Goal: Use online tool/utility: Utilize a website feature to perform a specific function

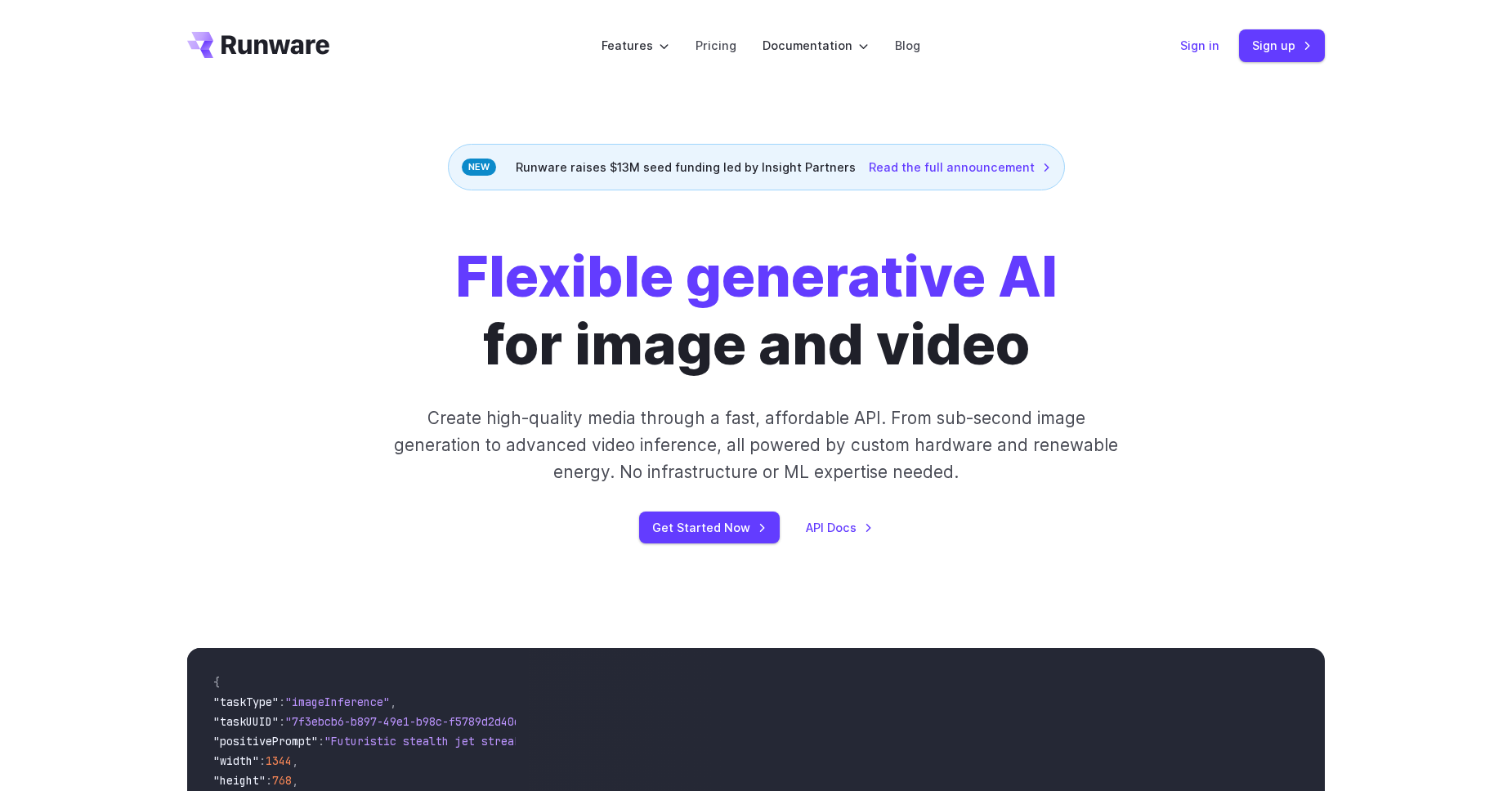
click at [1197, 51] on link "Sign in" at bounding box center [1199, 46] width 39 height 19
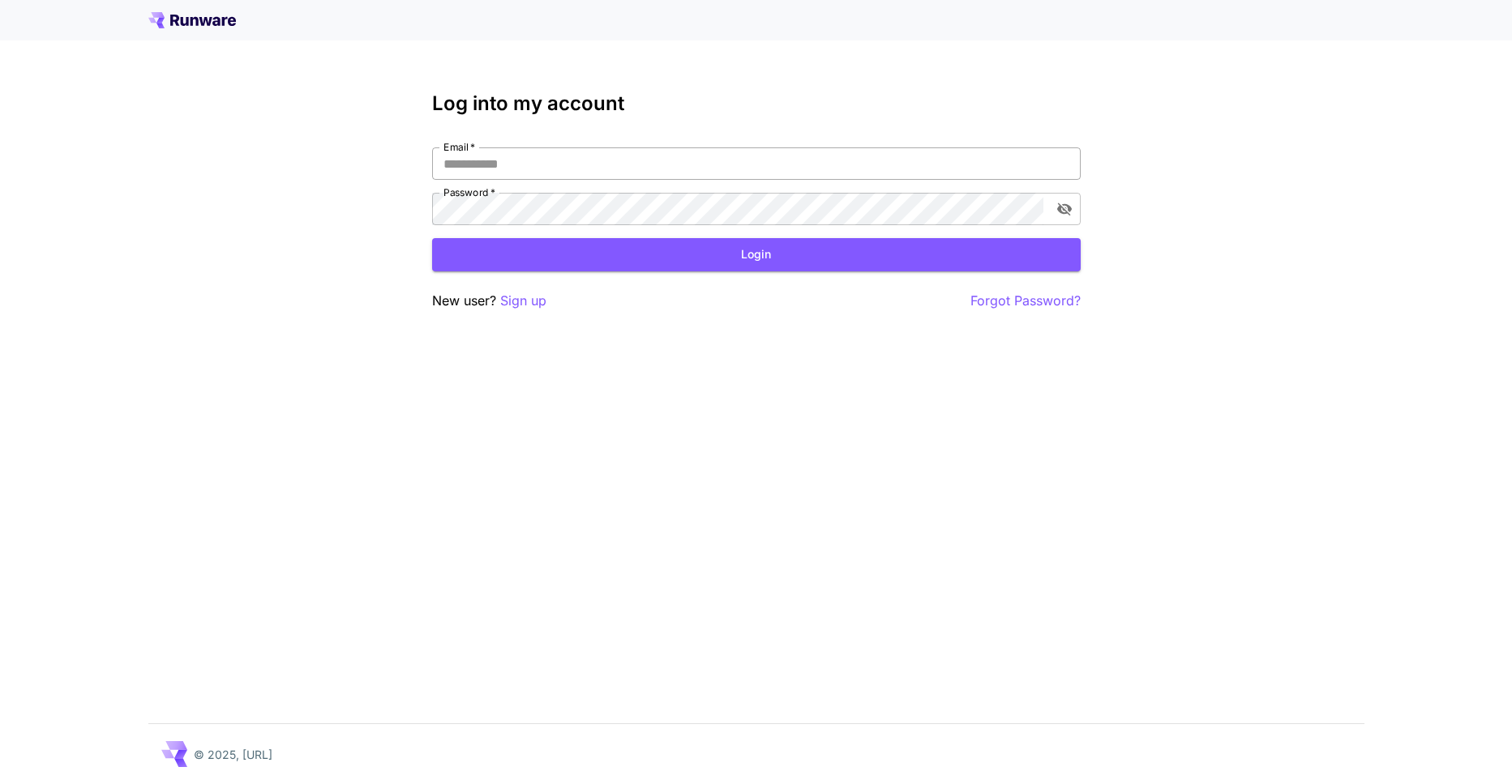
click at [561, 150] on input "Email   *" at bounding box center [757, 164] width 649 height 32
type input "**********"
click button "Login" at bounding box center [757, 254] width 649 height 33
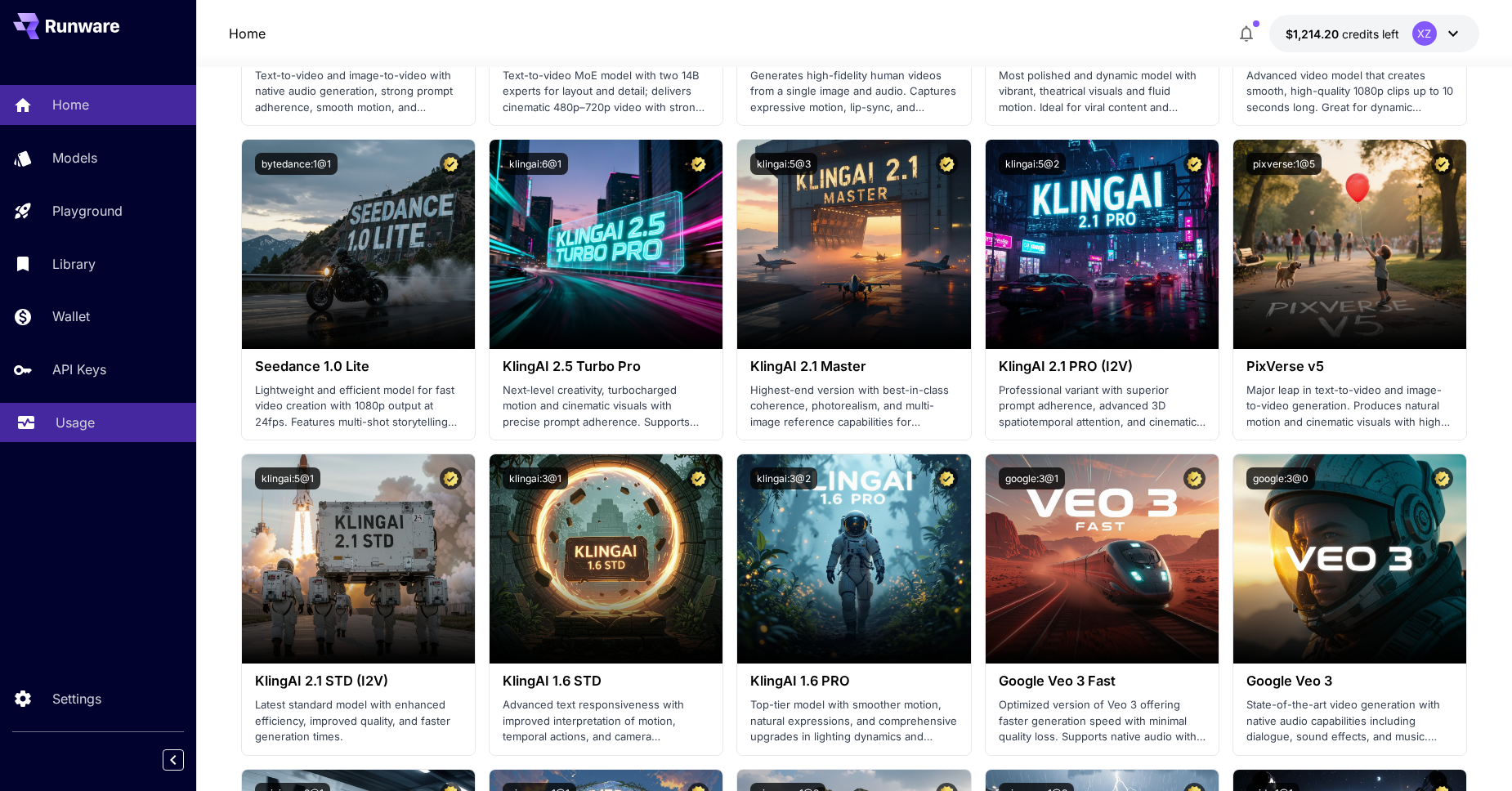
scroll to position [1443, 0]
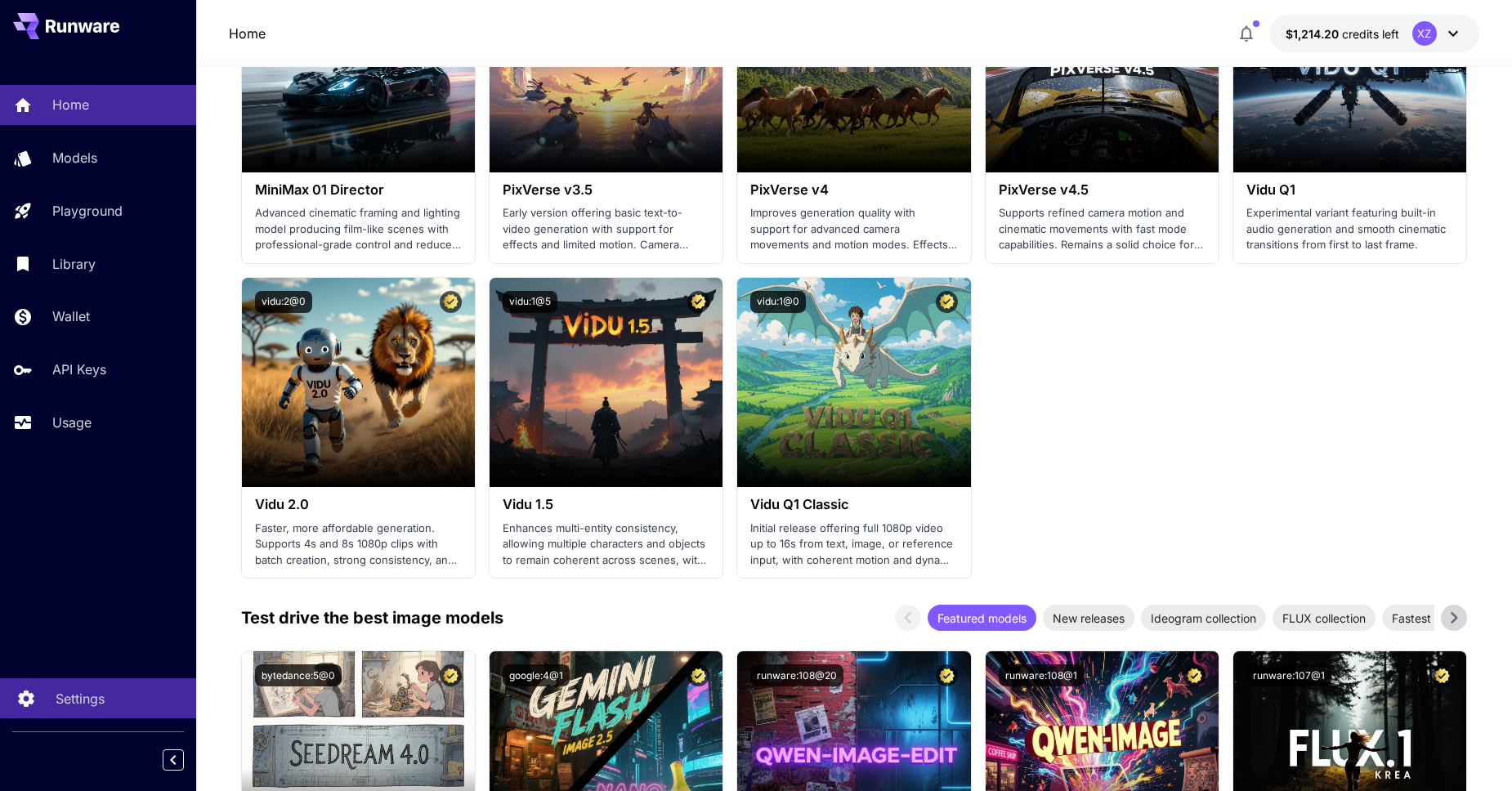
click at [101, 691] on p "Settings" at bounding box center [79, 698] width 49 height 20
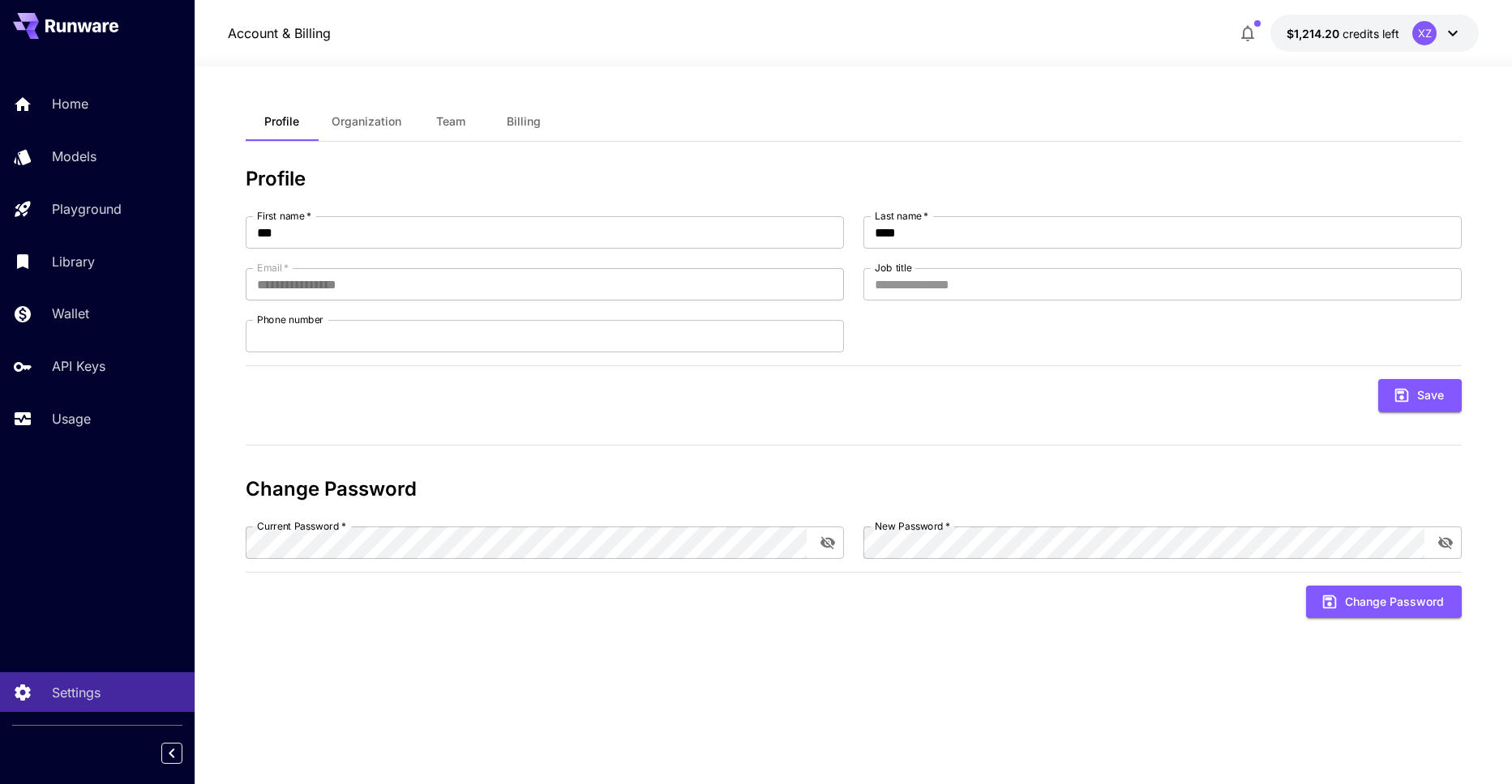
drag, startPoint x: 355, startPoint y: 150, endPoint x: 133, endPoint y: 185, distance: 224.7
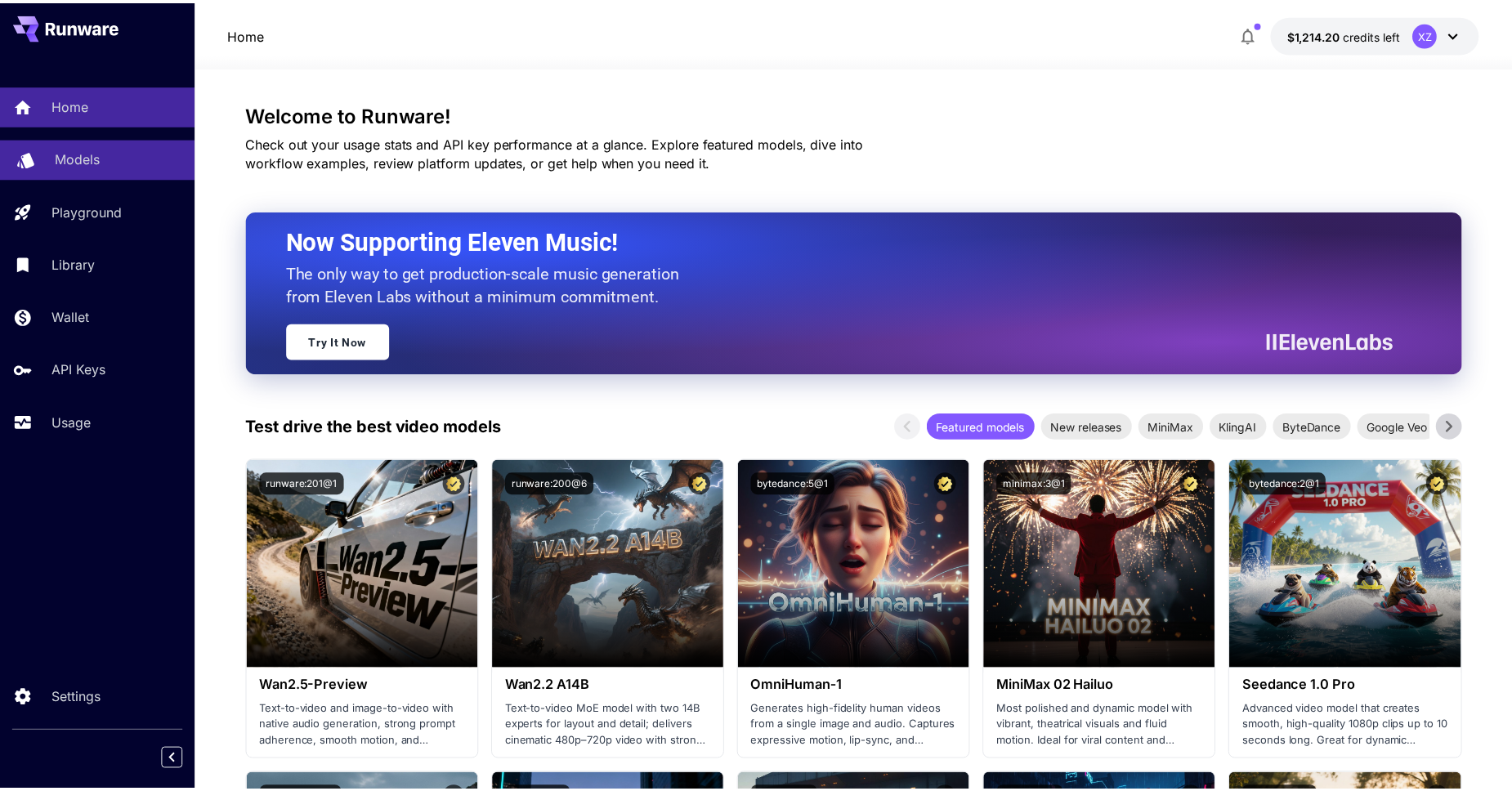
scroll to position [1443, 0]
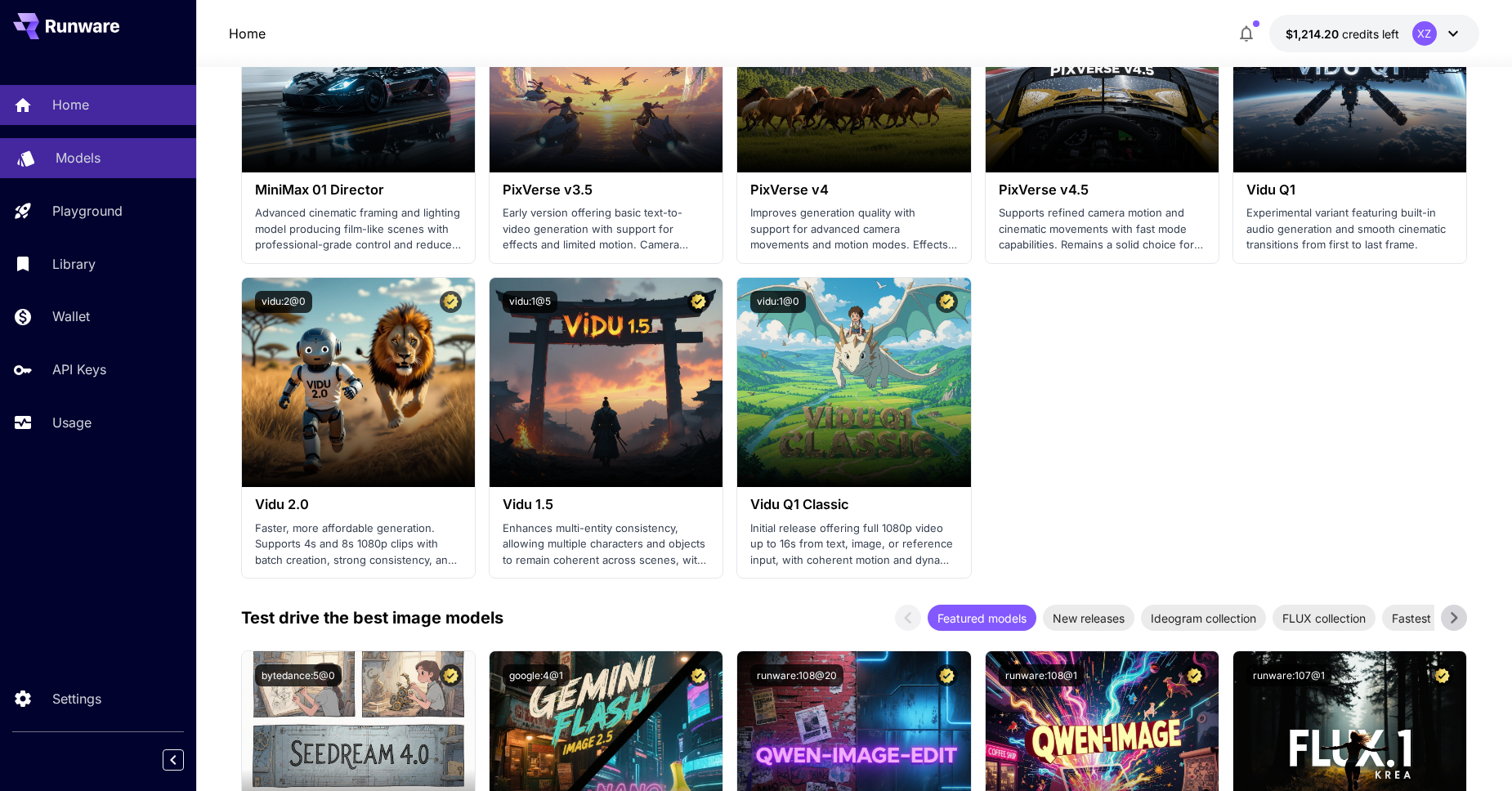
click at [57, 146] on link "Models" at bounding box center [98, 158] width 197 height 40
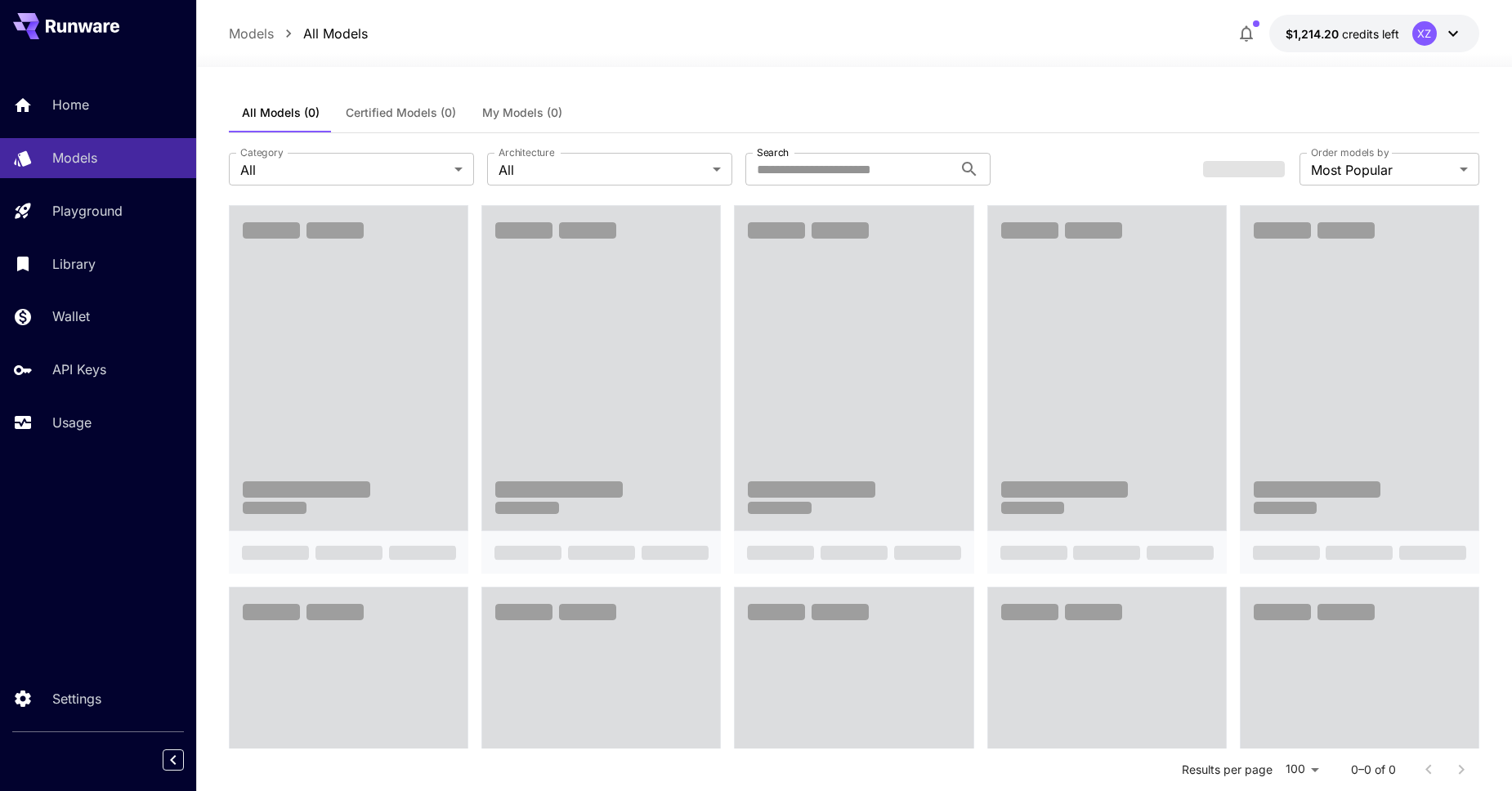
click at [271, 43] on p "Models" at bounding box center [251, 33] width 45 height 20
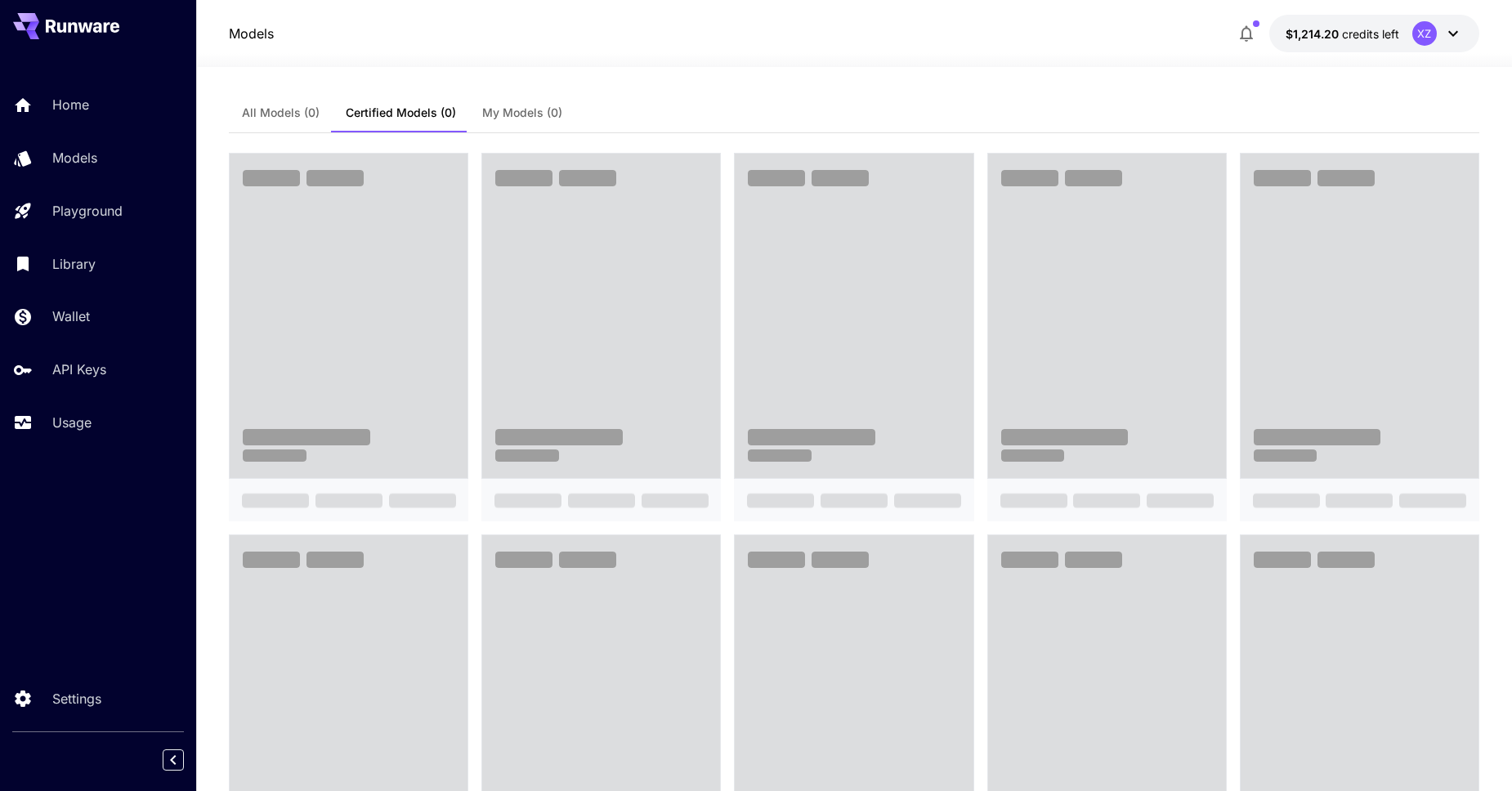
click at [259, 35] on p "Models" at bounding box center [251, 33] width 45 height 20
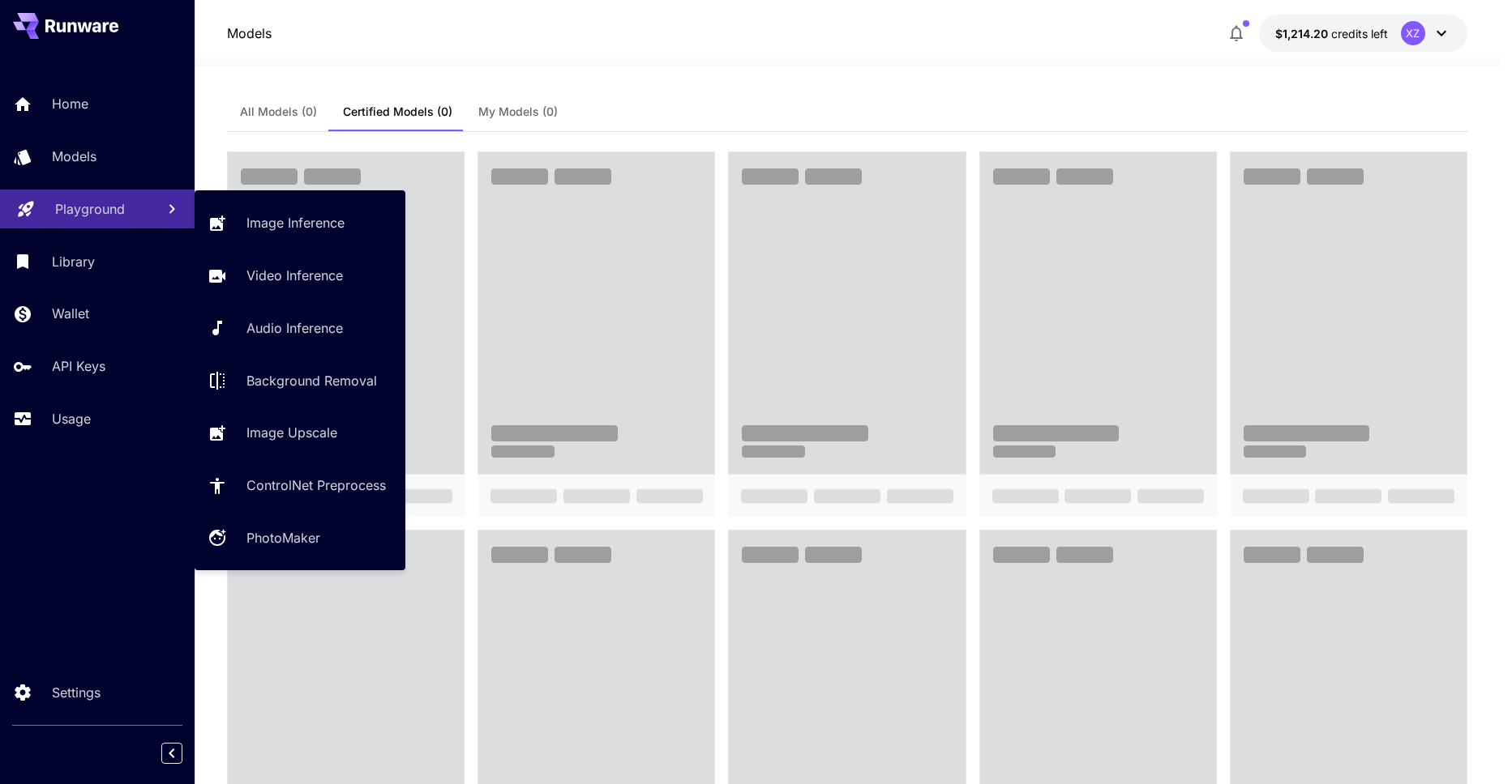
click at [123, 218] on div "Playground" at bounding box center [98, 209] width 88 height 20
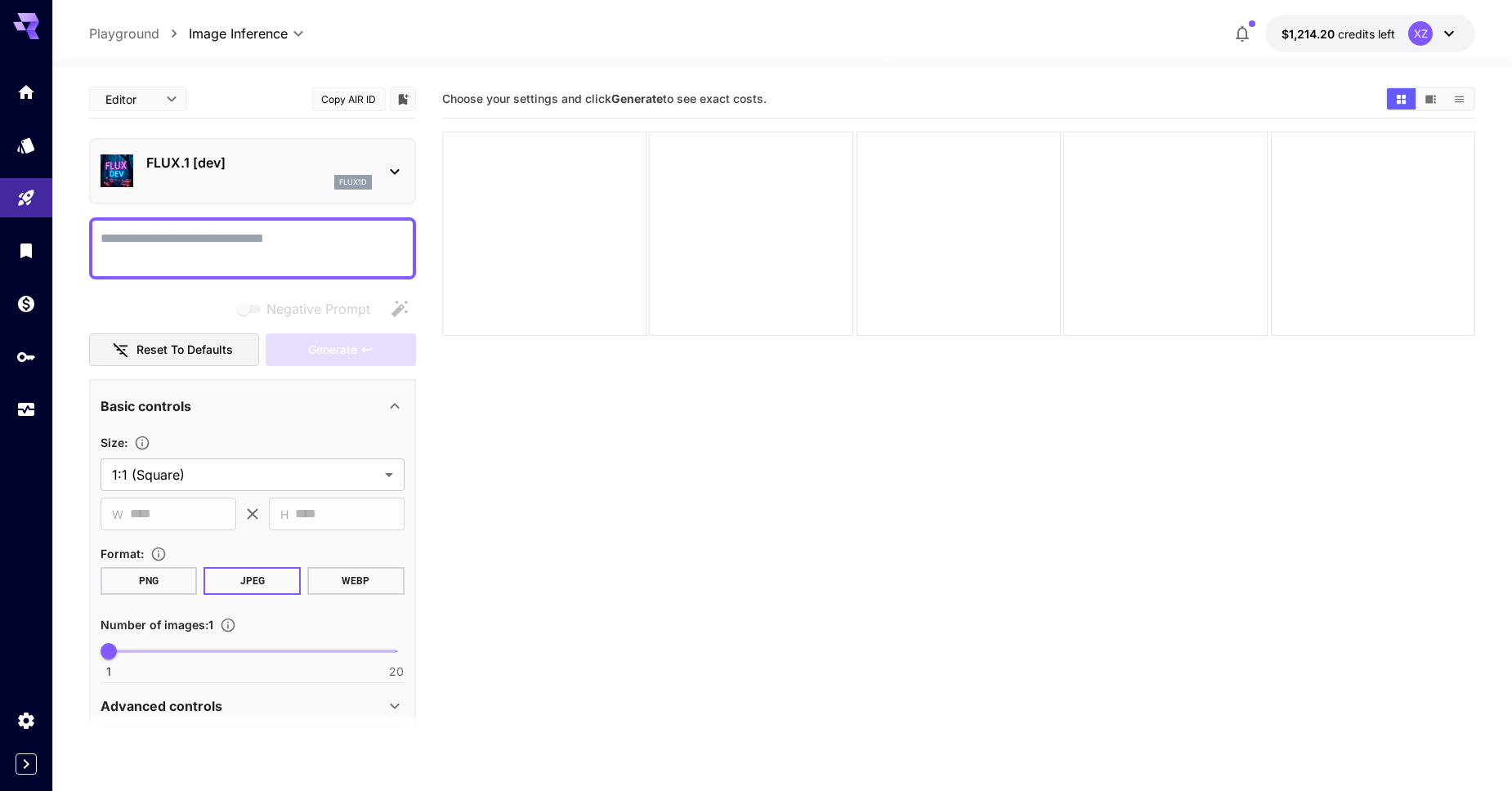
click at [237, 54] on div at bounding box center [782, 57] width 1460 height 20
click at [22, 100] on link at bounding box center [26, 92] width 52 height 40
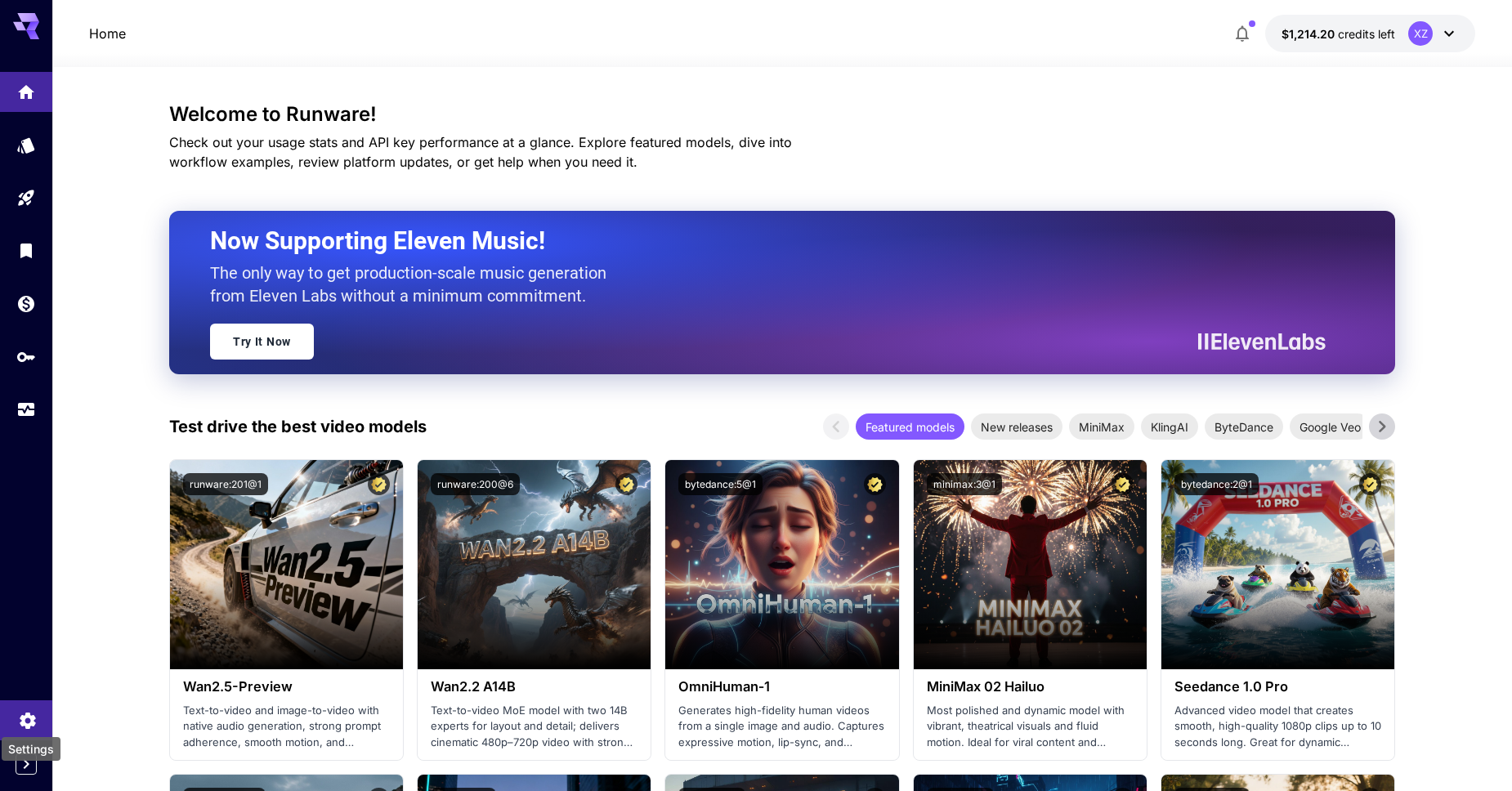
click at [31, 722] on icon "Settings" at bounding box center [28, 716] width 15 height 16
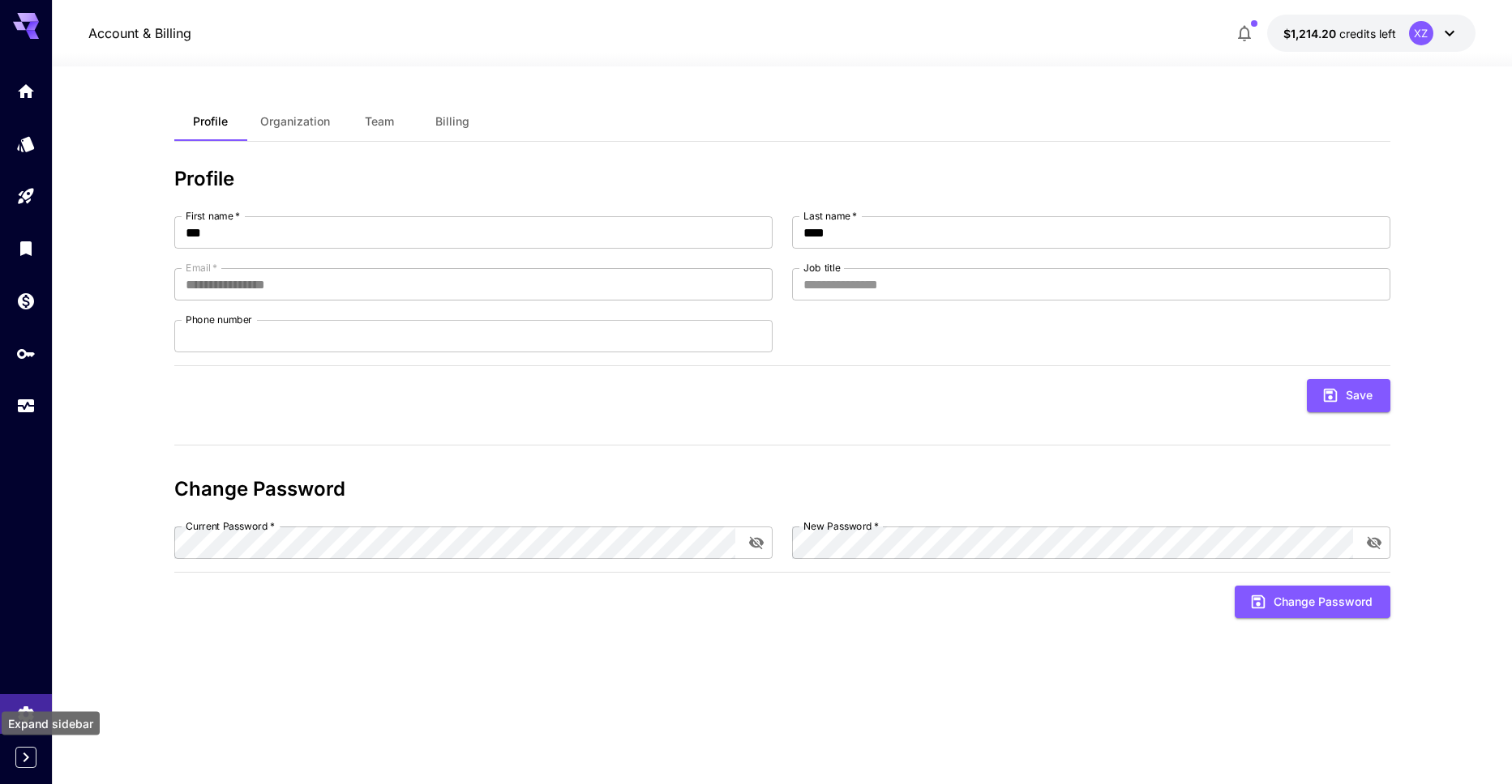
click at [23, 763] on icon "Expand sidebar" at bounding box center [26, 758] width 20 height 20
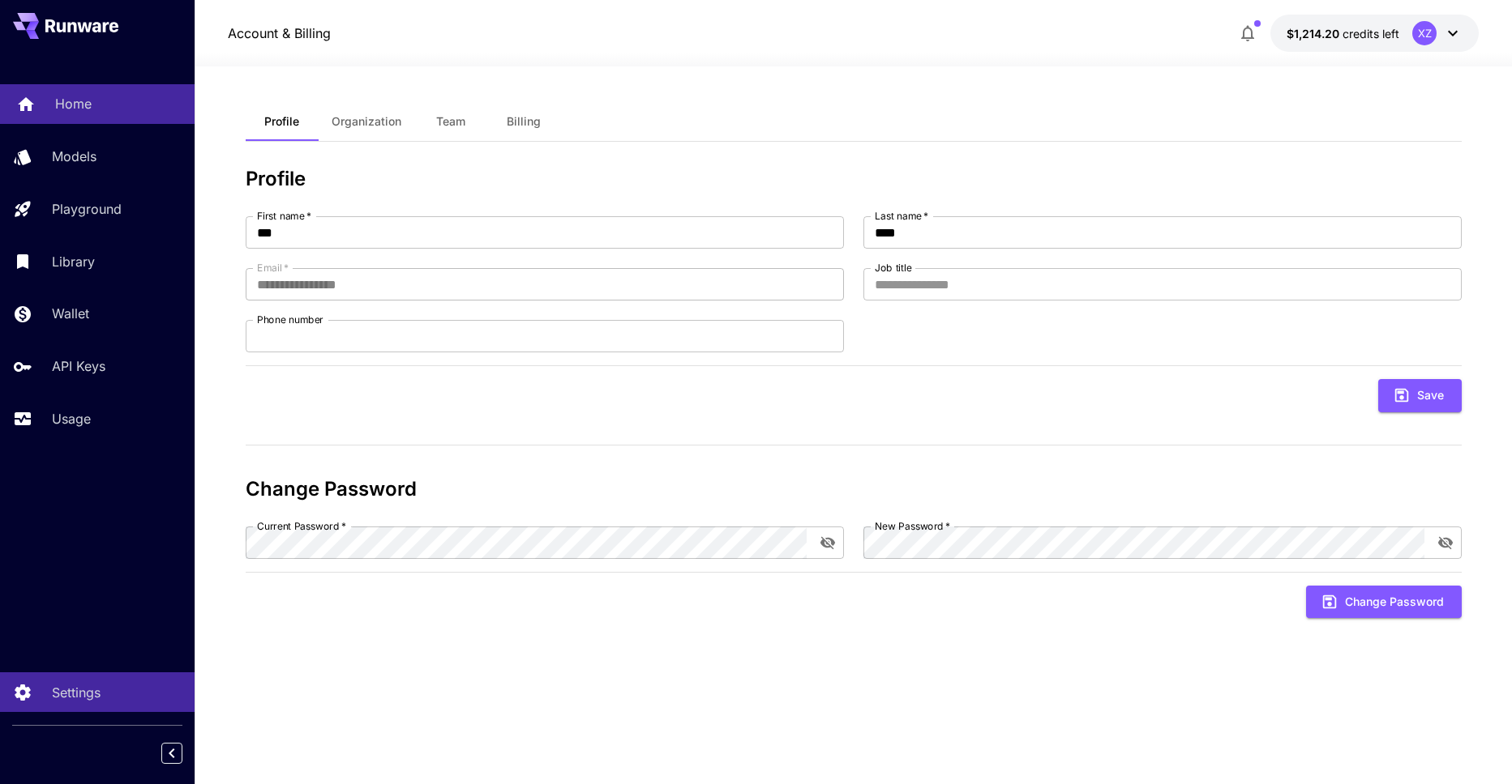
click at [114, 105] on div "Home" at bounding box center [118, 103] width 127 height 20
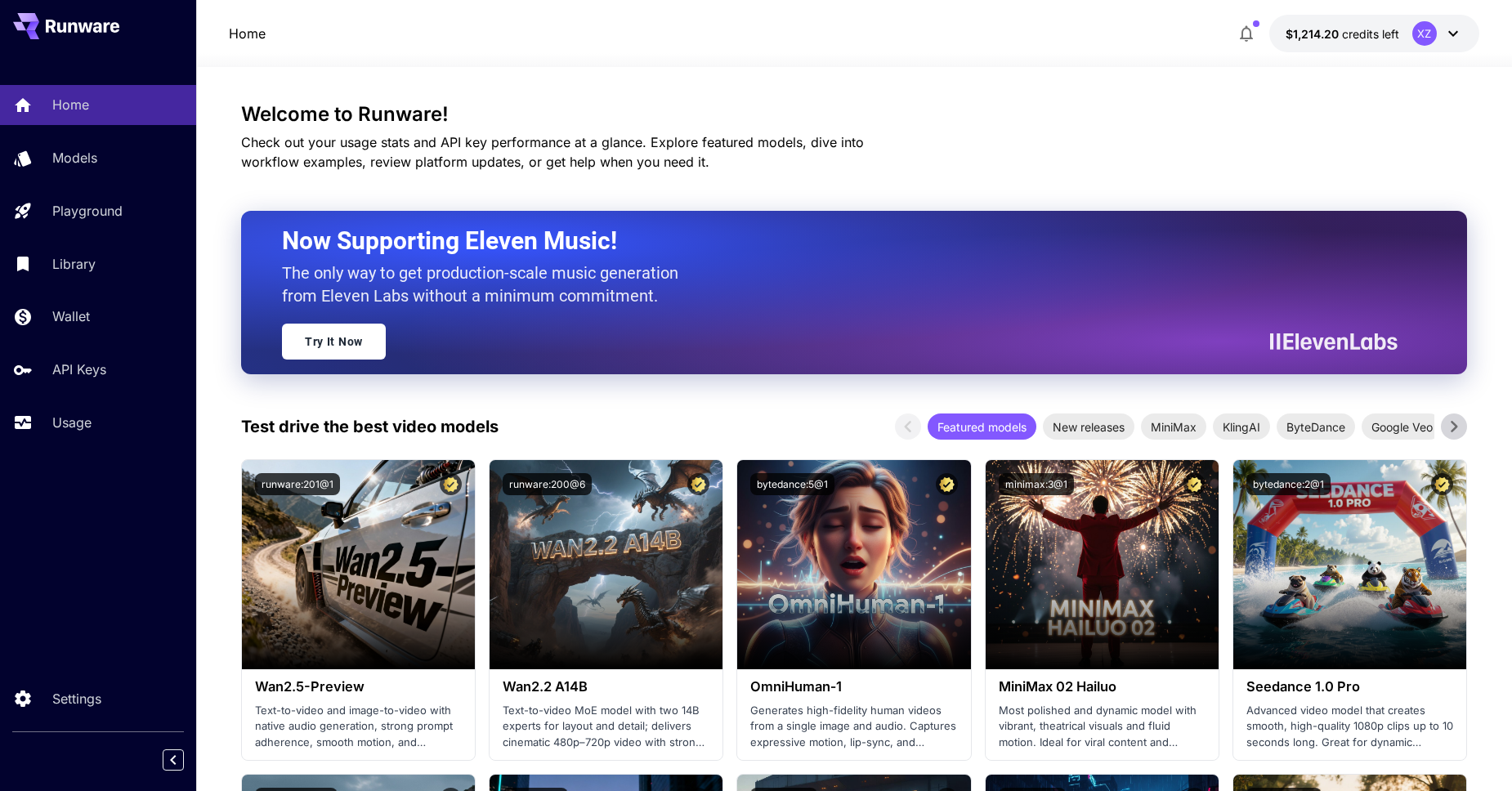
click at [1234, 25] on button "button" at bounding box center [1247, 33] width 32 height 32
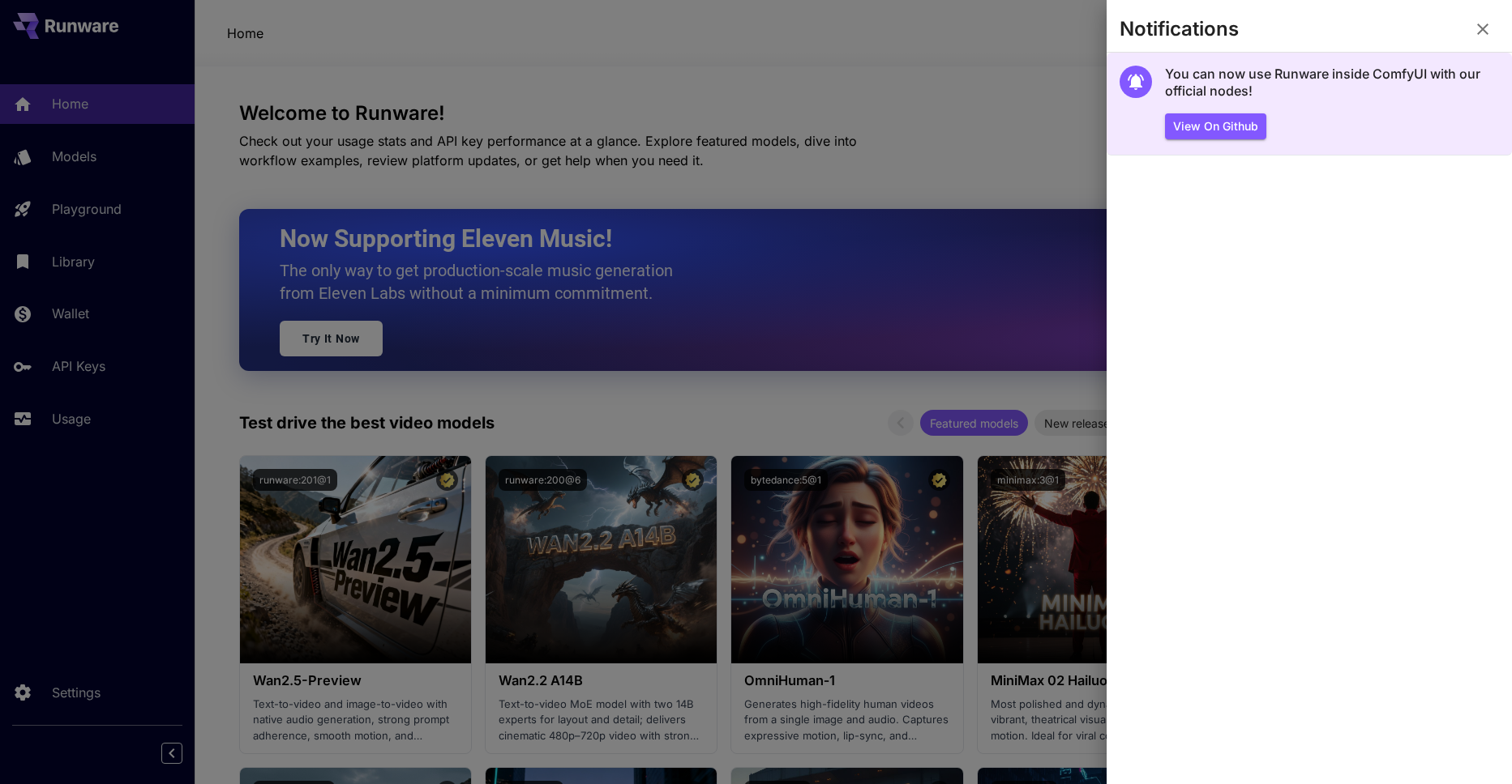
click at [1290, 85] on h5 "You can now use Runware inside ComfyUI with our official nodes!" at bounding box center [1331, 82] width 334 height 35
click at [1243, 128] on button "View on Github" at bounding box center [1215, 127] width 101 height 26
